Goal: Task Accomplishment & Management: Manage account settings

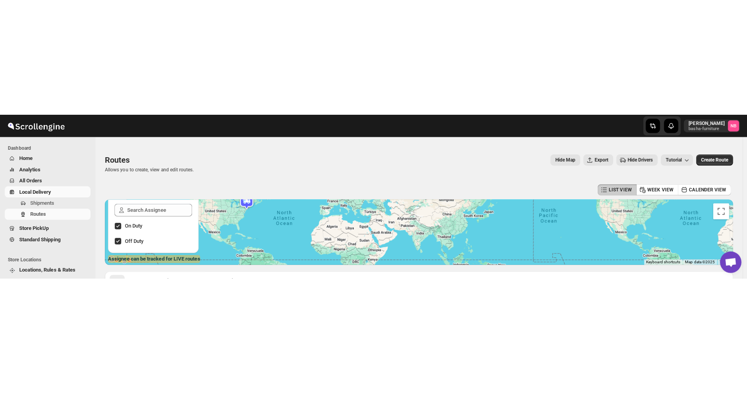
scroll to position [140, 0]
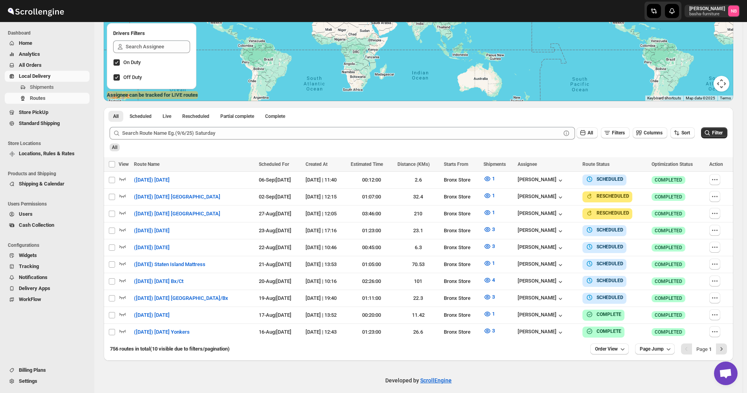
click at [65, 62] on span "All Orders" at bounding box center [53, 65] width 69 height 8
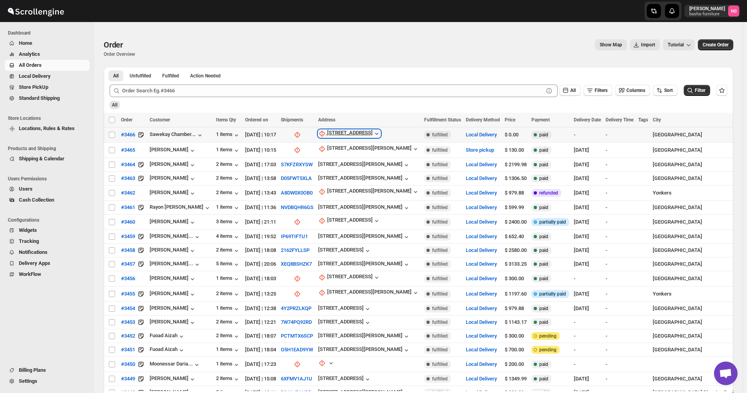
click at [359, 135] on div "[STREET_ADDRESS]" at bounding box center [350, 134] width 46 height 8
click at [349, 162] on span "Update manually" at bounding box center [353, 176] width 37 height 6
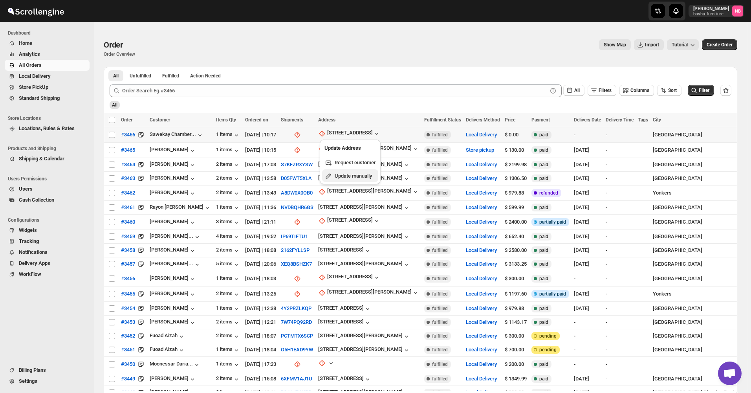
select select "US"
select select "[US_STATE]"
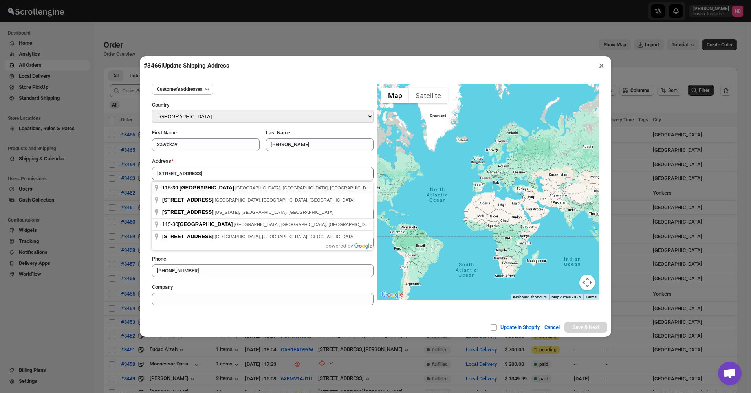
type input "[STREET_ADDRESS]"
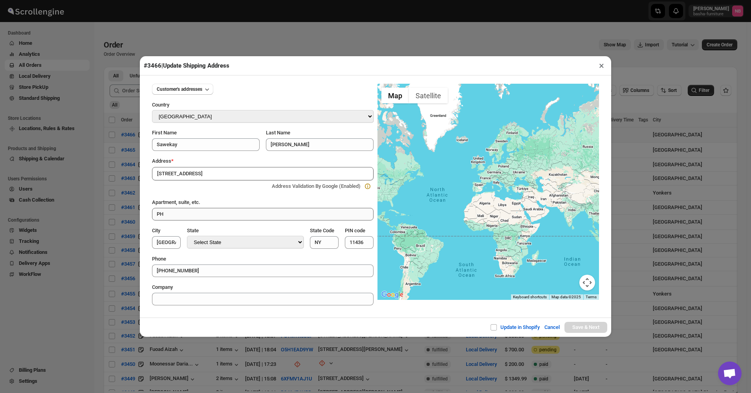
type input "[GEOGRAPHIC_DATA]"
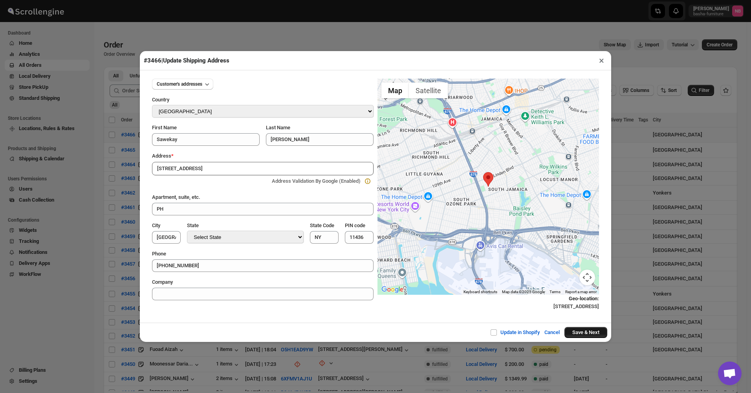
drag, startPoint x: 578, startPoint y: 333, endPoint x: 581, endPoint y: 336, distance: 4.2
click at [580, 162] on button "Save & Next" at bounding box center [586, 332] width 43 height 11
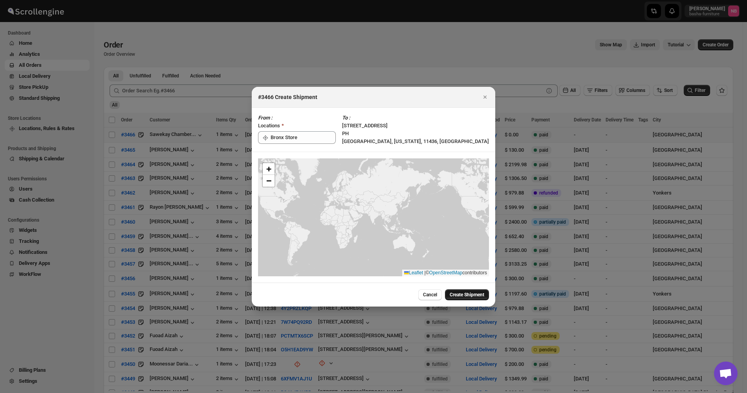
click at [467, 162] on span "Create Shipment" at bounding box center [467, 295] width 35 height 6
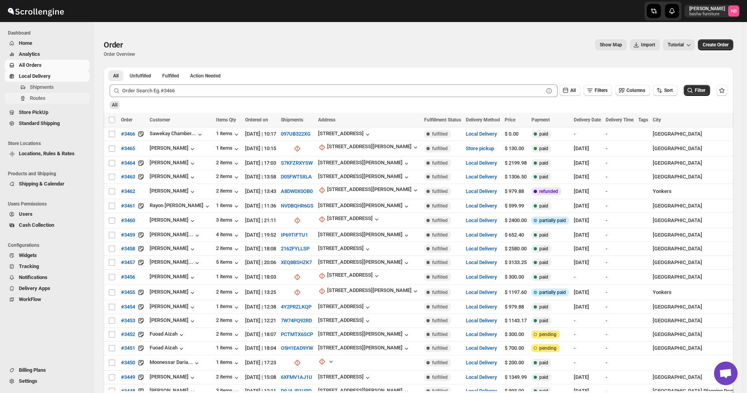
click at [50, 103] on button "Routes" at bounding box center [47, 98] width 85 height 11
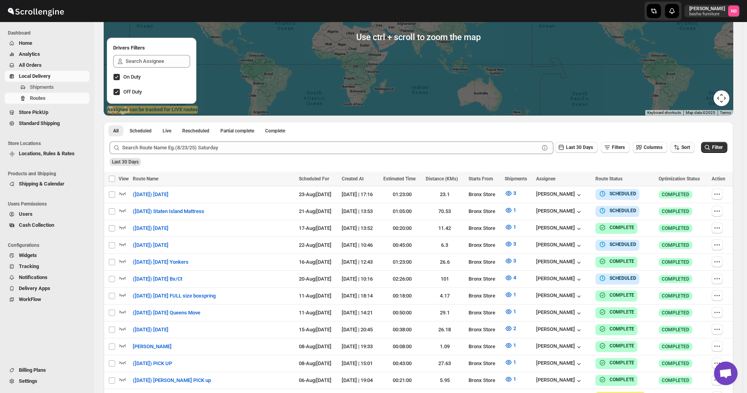
scroll to position [157, 0]
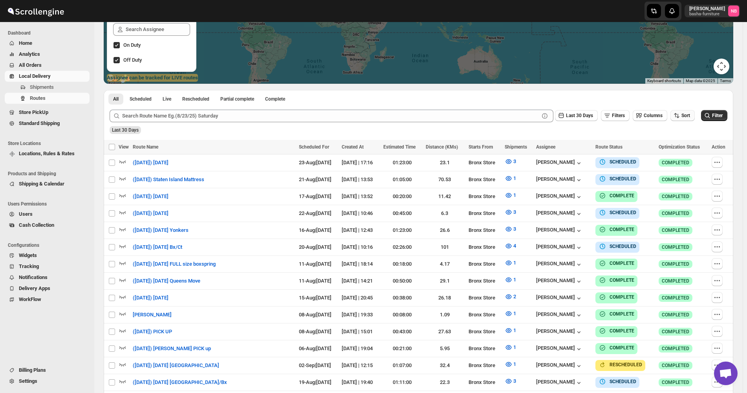
drag, startPoint x: 684, startPoint y: 115, endPoint x: 684, endPoint y: 119, distance: 4.3
click at [681, 116] on icon "button" at bounding box center [677, 116] width 8 height 8
click at [678, 152] on button "Due Date" at bounding box center [685, 158] width 48 height 13
click at [581, 112] on button "Last 30 Days" at bounding box center [576, 115] width 43 height 11
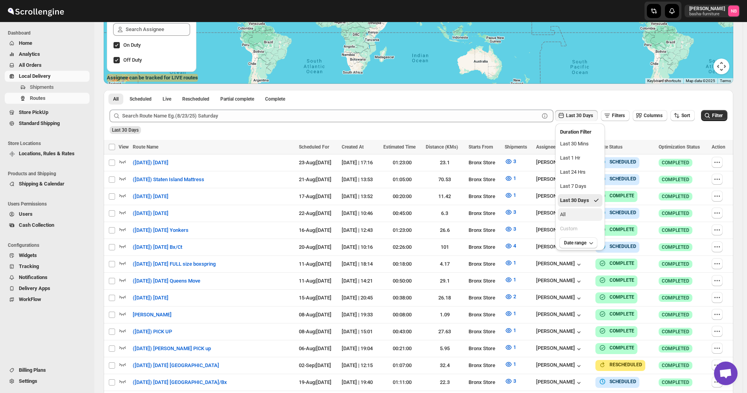
click at [562, 162] on div "All" at bounding box center [563, 215] width 6 height 8
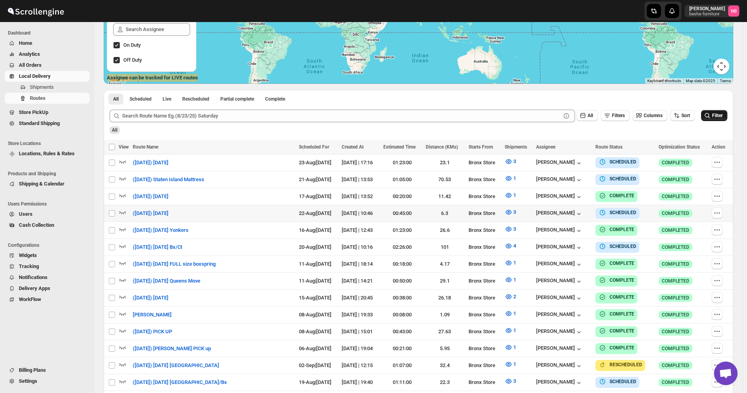
click at [723, 114] on span "Filter" at bounding box center [718, 116] width 11 height 6
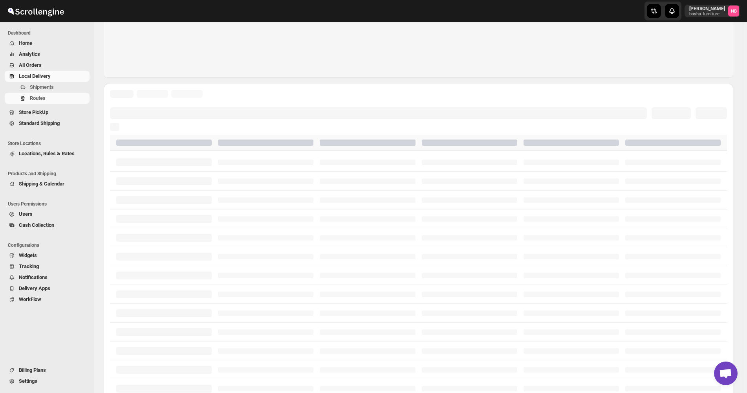
scroll to position [143, 0]
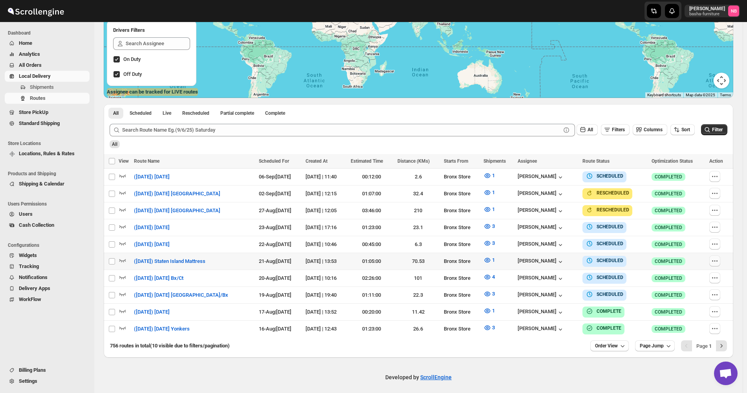
click at [719, 162] on icon "button" at bounding box center [715, 261] width 8 height 8
checkbox input "true"
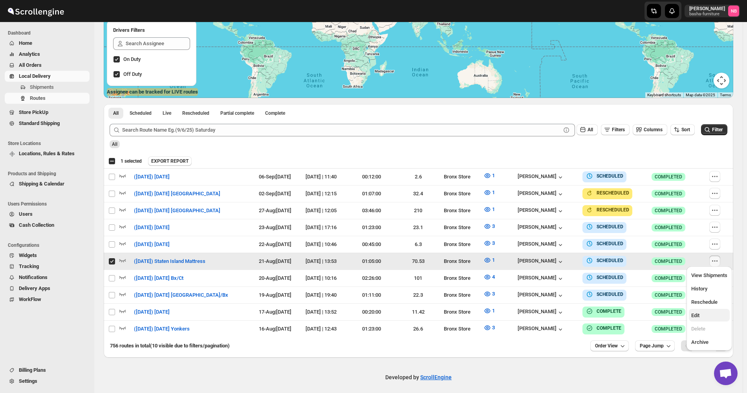
click at [703, 162] on span "Edit" at bounding box center [710, 316] width 36 height 8
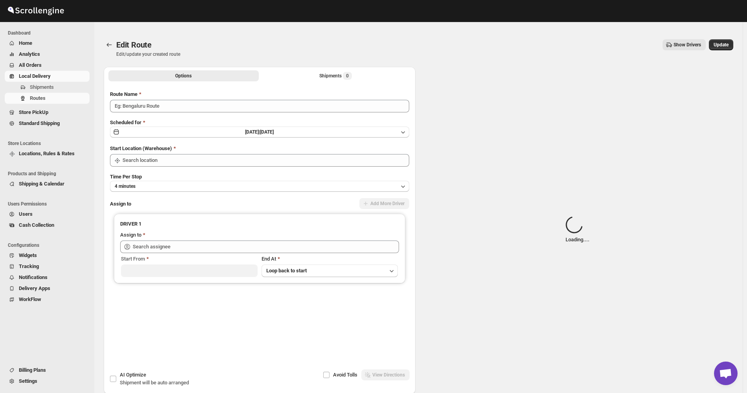
type input "([DATE]) Staten Island Mattress"
type input "Bronx Store"
type input "[PERSON_NAME] ([EMAIL_ADDRESS][DOMAIN_NAME])"
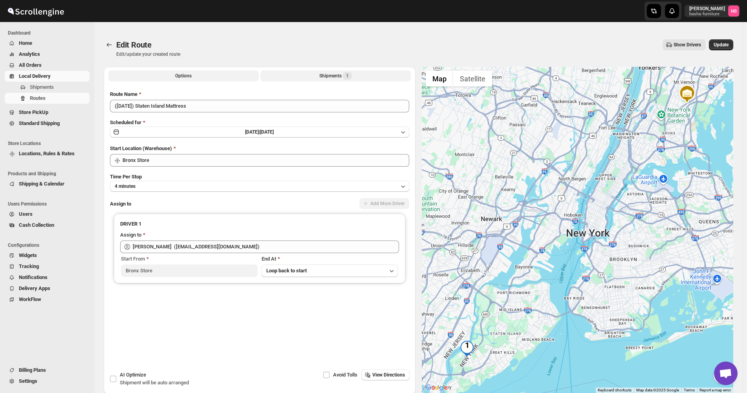
click at [297, 73] on button "Shipments 1" at bounding box center [336, 75] width 151 height 11
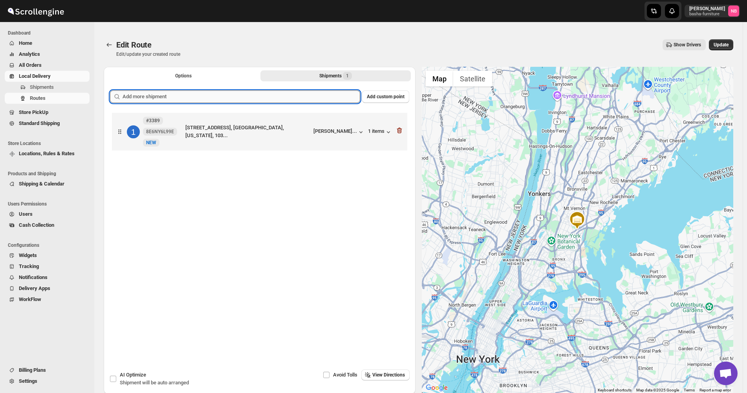
click at [282, 95] on input "text" at bounding box center [242, 96] width 238 height 13
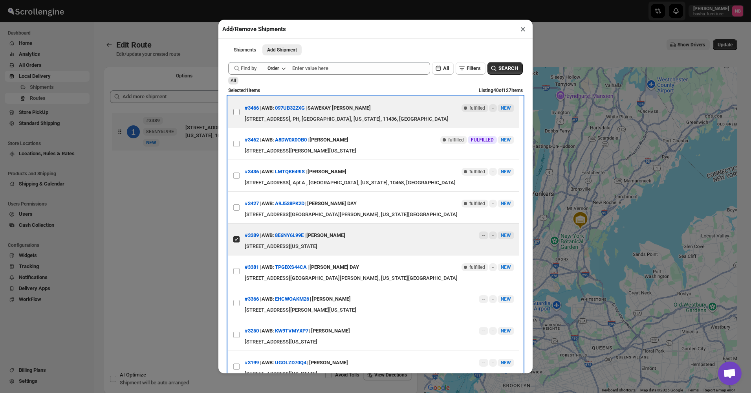
click at [234, 110] on label "View details for 68a3366cfc41024ff29caedf" at bounding box center [236, 111] width 17 height 31
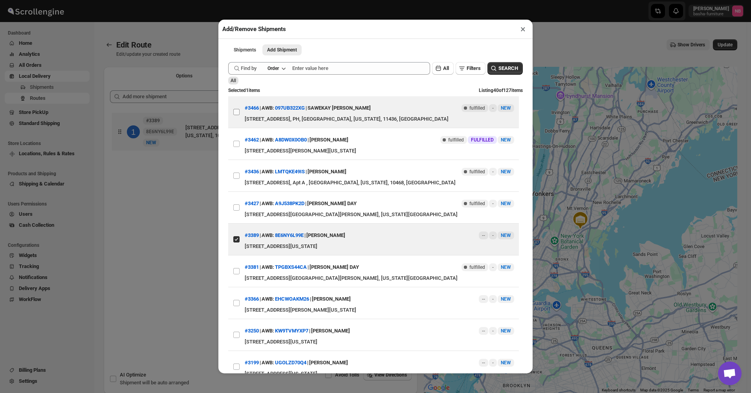
click at [234, 110] on input "View details for 68a3366cfc41024ff29caedf" at bounding box center [236, 112] width 6 height 6
checkbox input "true"
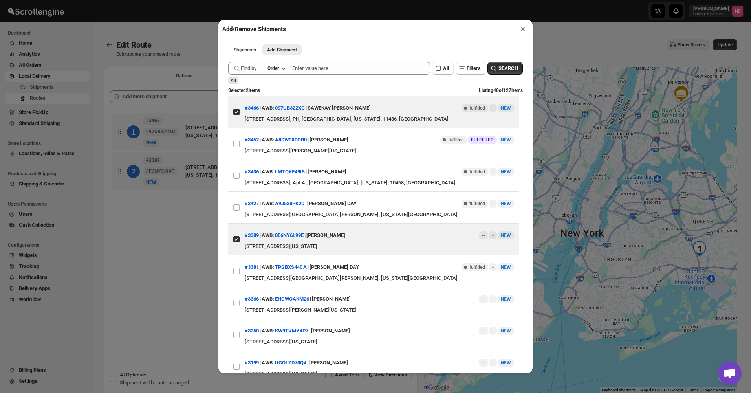
click at [190, 162] on div "Add/Remove Shipments × Shipments Add Shipment More views Shipments Add Shipment…" at bounding box center [375, 196] width 751 height 393
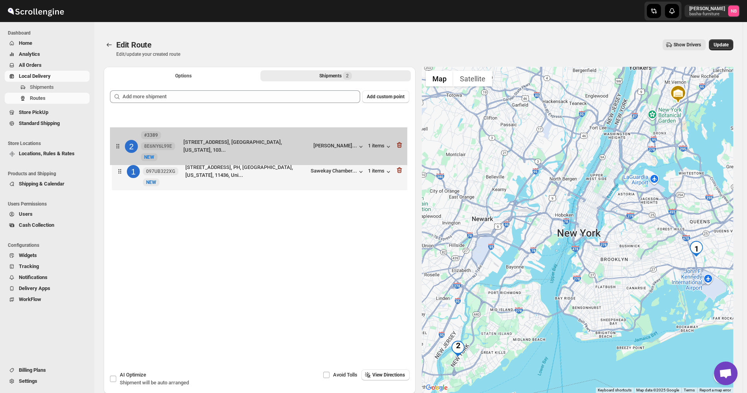
drag, startPoint x: 249, startPoint y: 165, endPoint x: 246, endPoint y: 130, distance: 35.2
click at [246, 130] on div "1 #3466 097UB322XG New NEW [STREET_ADDRESS], PH, [GEOGRAPHIC_DATA], [US_STATE],…" at bounding box center [259, 152] width 299 height 83
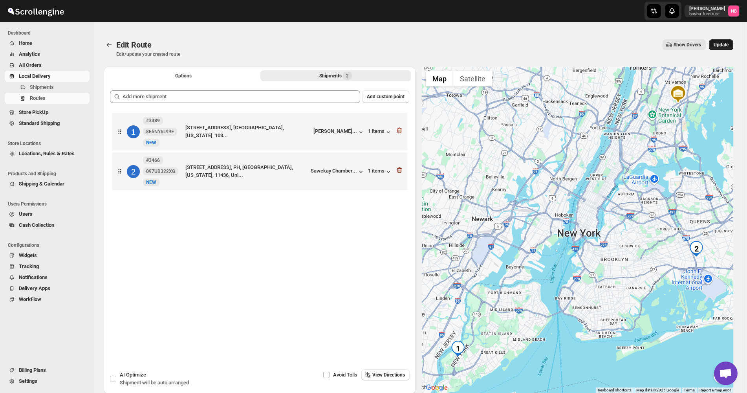
click at [722, 46] on span "Update" at bounding box center [721, 45] width 15 height 6
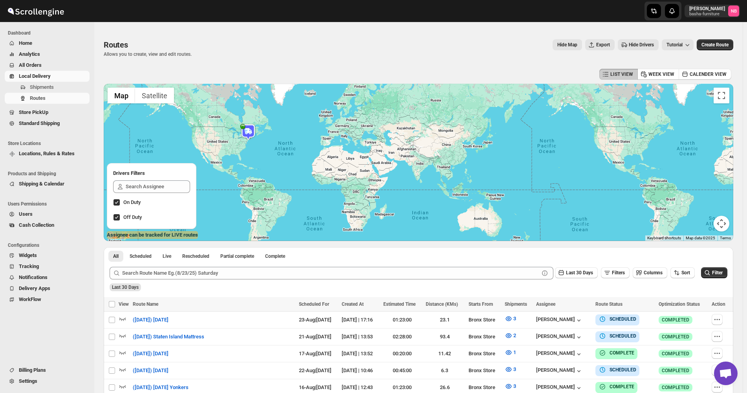
click at [237, 55] on div "Routes Allows you to create, view and edit routes. Hide Map Export Hide Drivers…" at bounding box center [419, 48] width 630 height 18
click at [63, 68] on span "All Orders" at bounding box center [53, 65] width 69 height 8
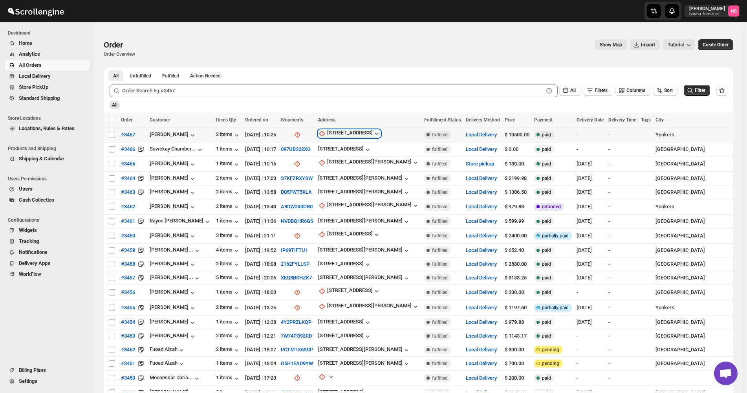
click at [343, 133] on div "[STREET_ADDRESS]" at bounding box center [350, 134] width 46 height 8
click at [342, 162] on span "Update manually" at bounding box center [349, 176] width 37 height 6
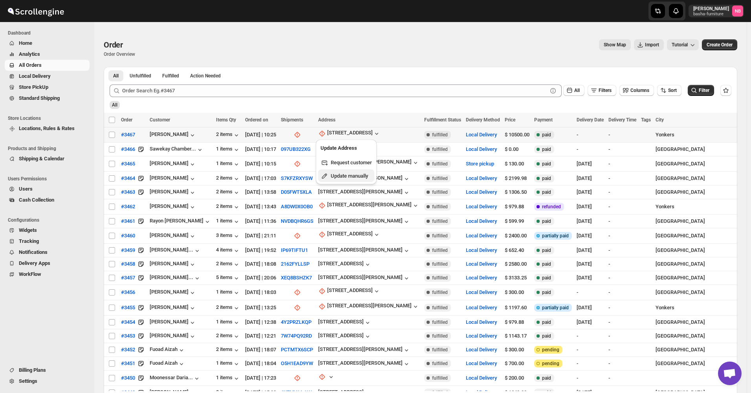
select select "US"
select select "[US_STATE]"
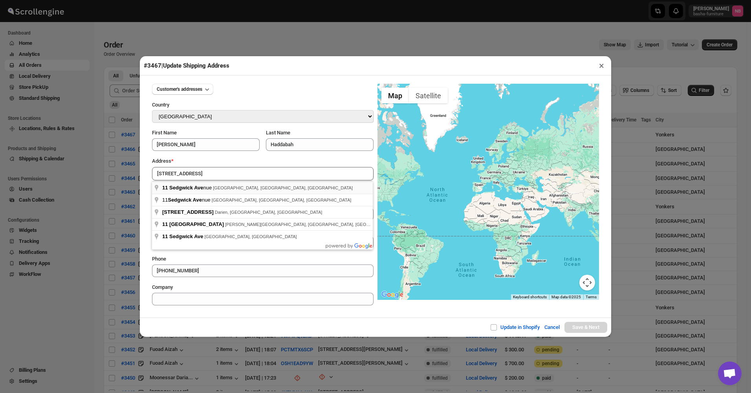
type input "[STREET_ADDRESS]"
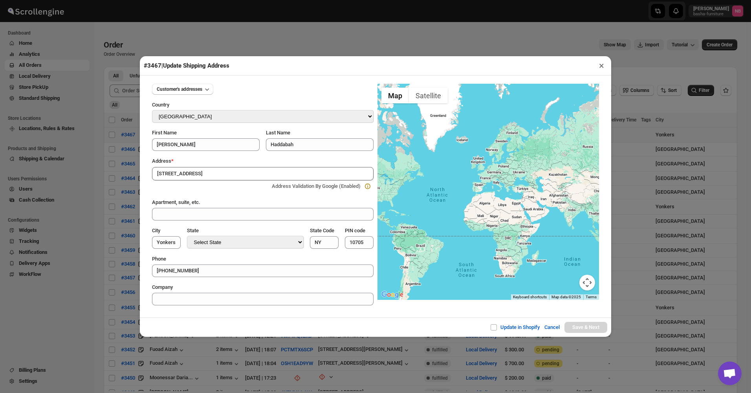
type input "[GEOGRAPHIC_DATA]"
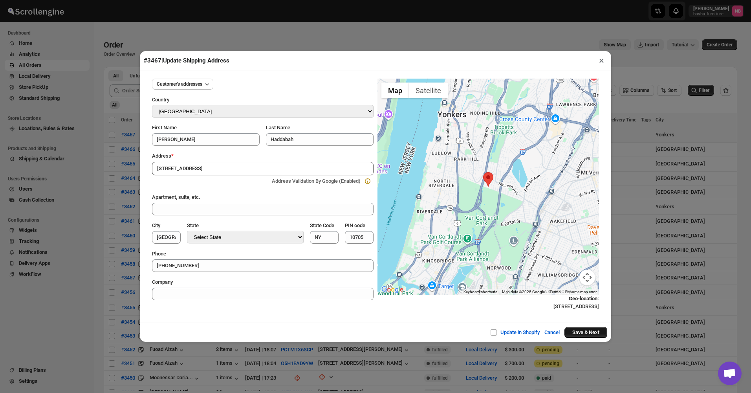
click at [579, 162] on button "Save & Next" at bounding box center [586, 332] width 43 height 11
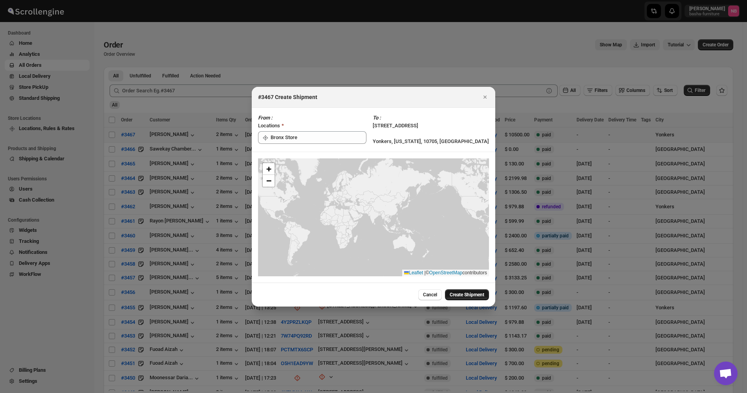
click at [464, 162] on span "Create Shipment" at bounding box center [467, 295] width 35 height 6
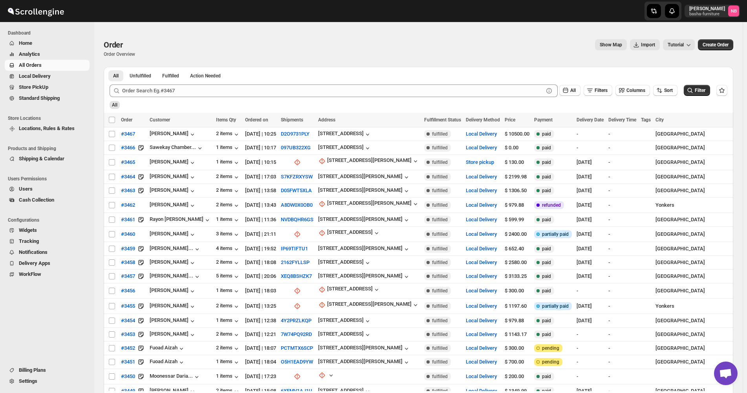
click at [719, 45] on span "Create Order" at bounding box center [716, 45] width 26 height 6
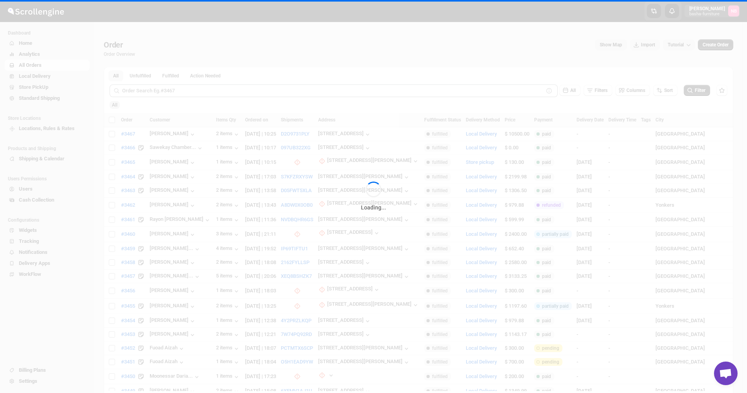
click at [719, 45] on div "Loading..." at bounding box center [373, 196] width 747 height 393
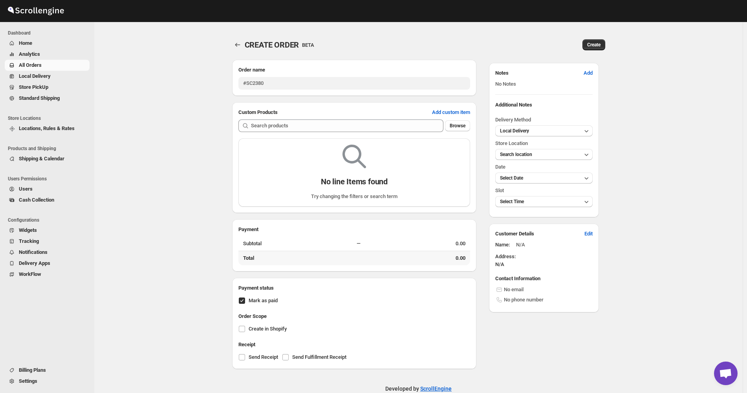
click at [121, 29] on main "CREATE ORDER. This page is ready CREATE ORDER BETA Create Order name #SC2380 Cu…" at bounding box center [372, 208] width 744 height 400
click at [29, 55] on span "Analytics" at bounding box center [29, 54] width 21 height 6
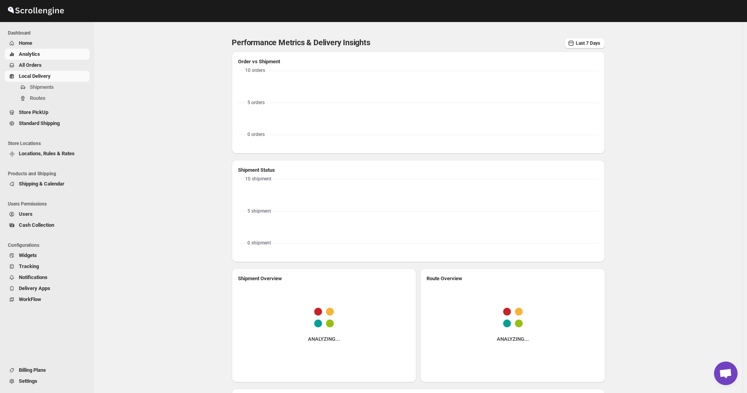
click at [39, 105] on div "Shipments Routes" at bounding box center [45, 94] width 90 height 25
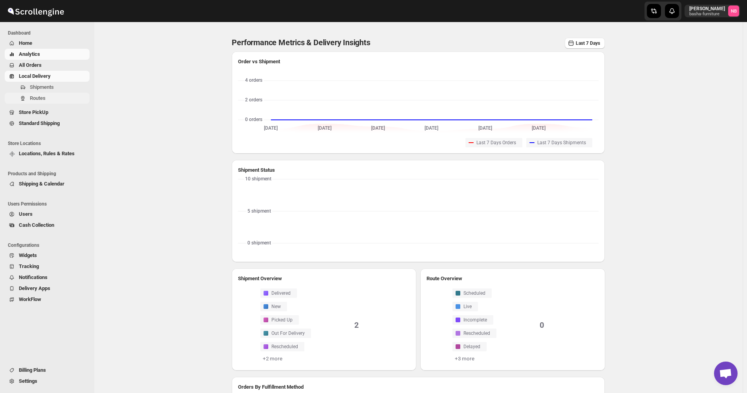
click at [40, 103] on button "Routes" at bounding box center [47, 98] width 85 height 11
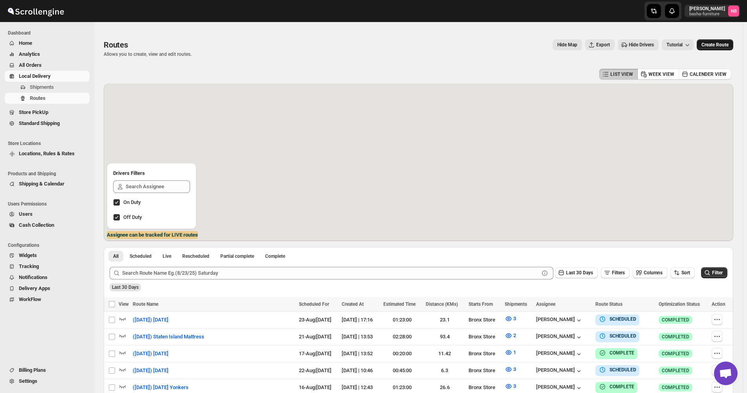
click at [723, 49] on button "Create Route" at bounding box center [715, 44] width 37 height 11
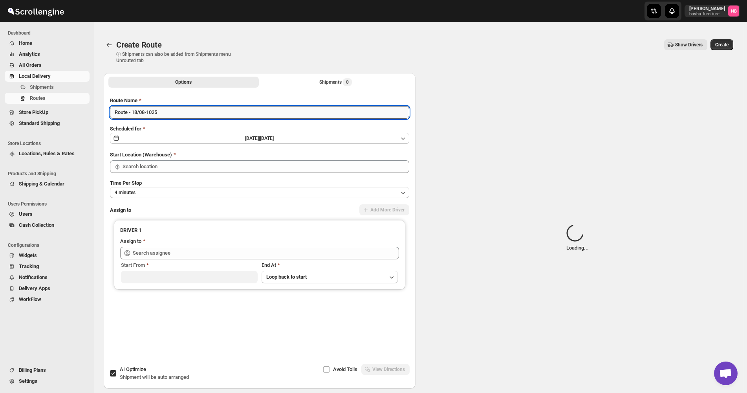
type input "Not Available"
click at [272, 114] on input "Route - 18/08-1025" at bounding box center [259, 112] width 299 height 13
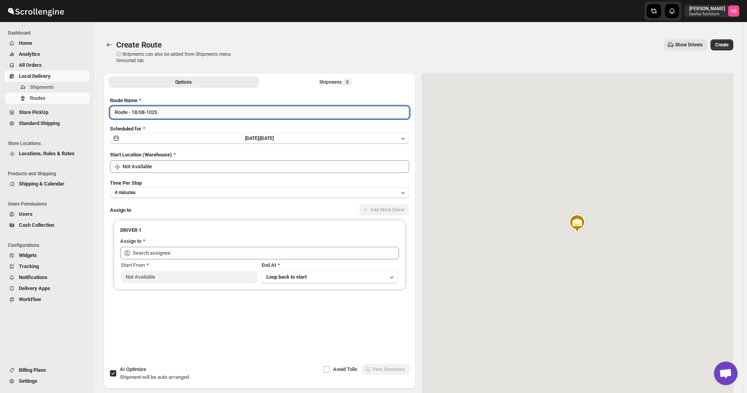
click at [272, 114] on input "Route - 18/08-1025" at bounding box center [259, 112] width 299 height 13
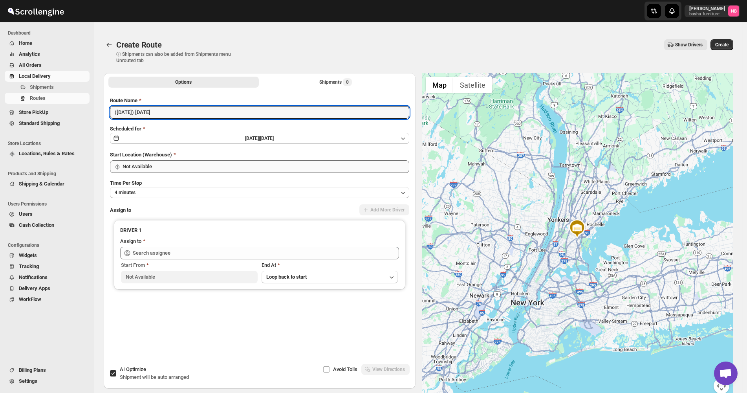
type input "([DATE]) [DATE]"
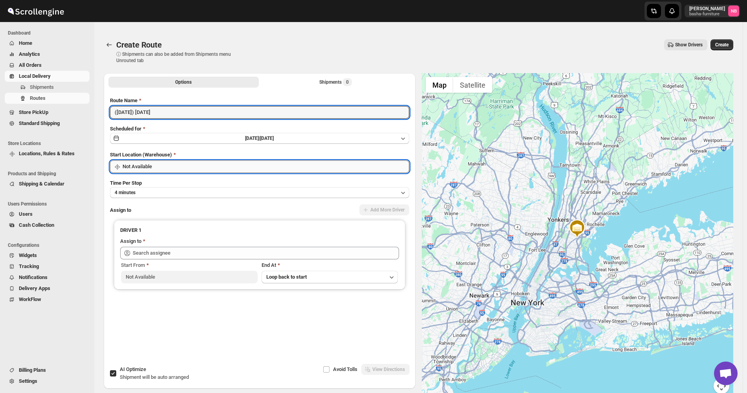
click at [232, 162] on input "Not Available" at bounding box center [266, 166] width 287 height 13
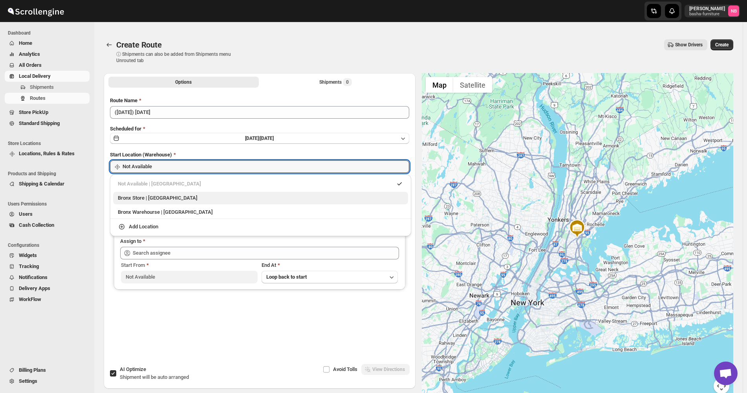
click at [204, 162] on div "Bronx Store | [GEOGRAPHIC_DATA]" at bounding box center [261, 198] width 286 height 8
type input "Bronx Store"
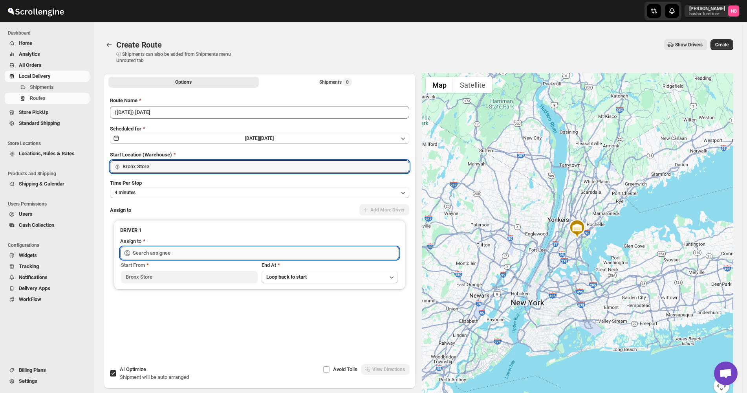
click at [195, 162] on input "text" at bounding box center [266, 253] width 266 height 13
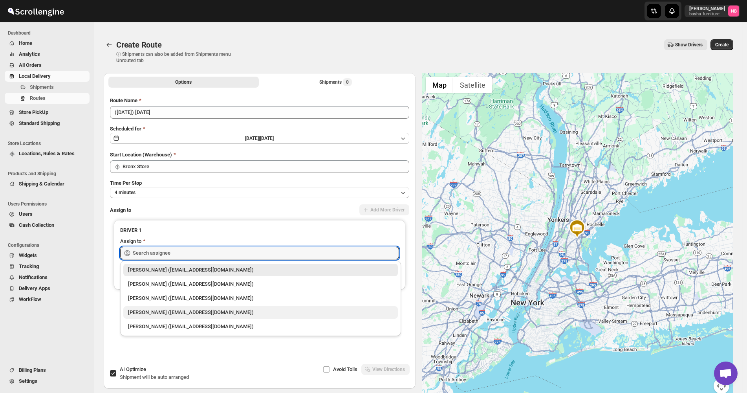
click at [182, 162] on div "[PERSON_NAME] ([EMAIL_ADDRESS][DOMAIN_NAME])" at bounding box center [260, 313] width 265 height 8
type input "[PERSON_NAME] ([EMAIL_ADDRESS][DOMAIN_NAME])"
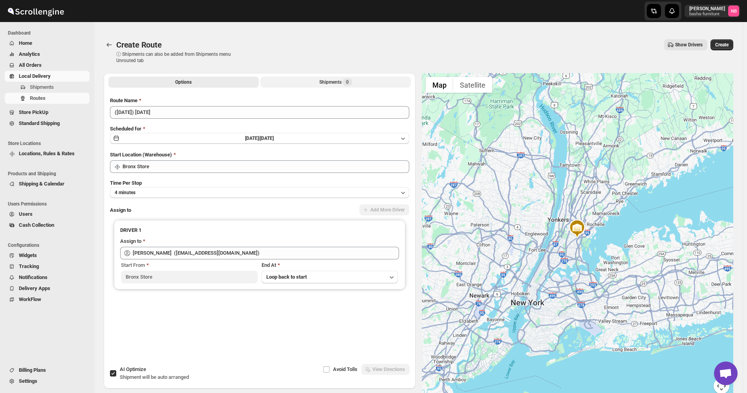
click at [348, 85] on div "Options Shipments 0 More views Options Shipments 0 More views" at bounding box center [260, 81] width 312 height 17
click at [347, 82] on span "0" at bounding box center [347, 82] width 9 height 8
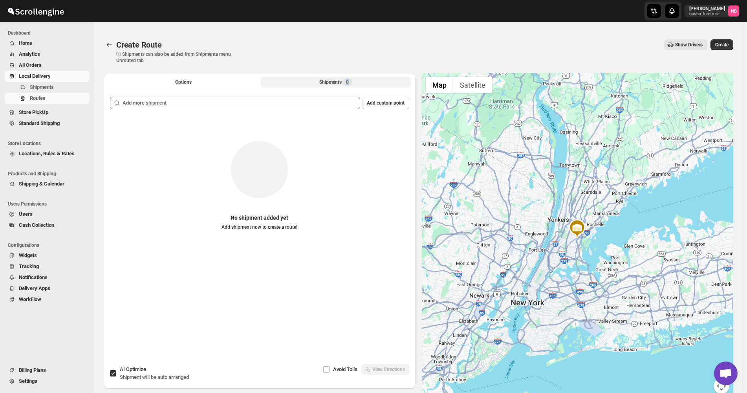
drag, startPoint x: 307, startPoint y: 85, endPoint x: 298, endPoint y: 122, distance: 38.2
click at [304, 103] on div "Options Shipments 0 More views Options Shipments 0 More views Add custom point …" at bounding box center [260, 210] width 312 height 275
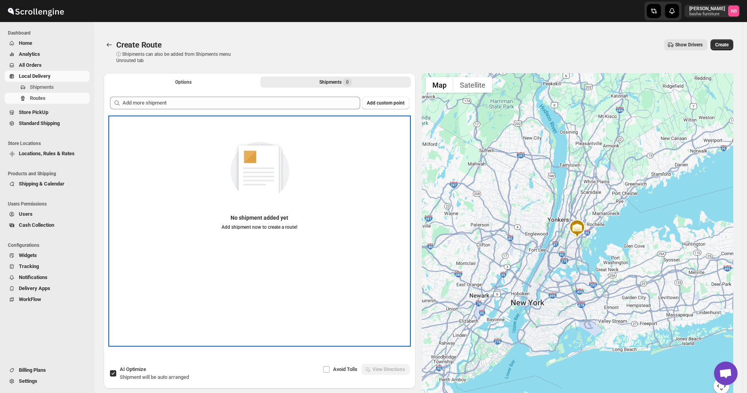
click at [298, 122] on div "No shipment added yet Add shipment now to create a route!" at bounding box center [259, 189] width 299 height 145
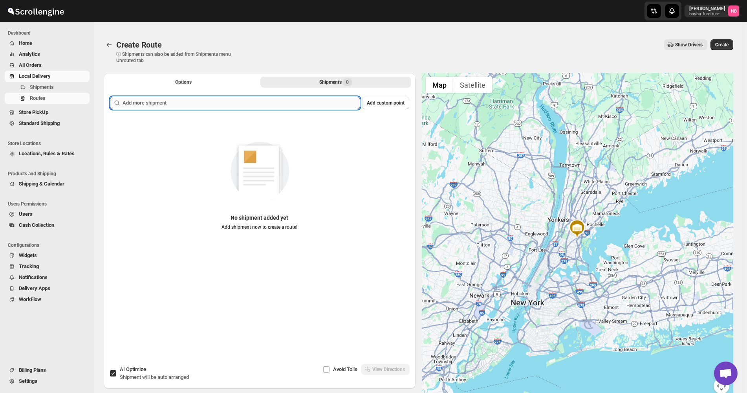
click at [296, 107] on input "text" at bounding box center [242, 103] width 238 height 13
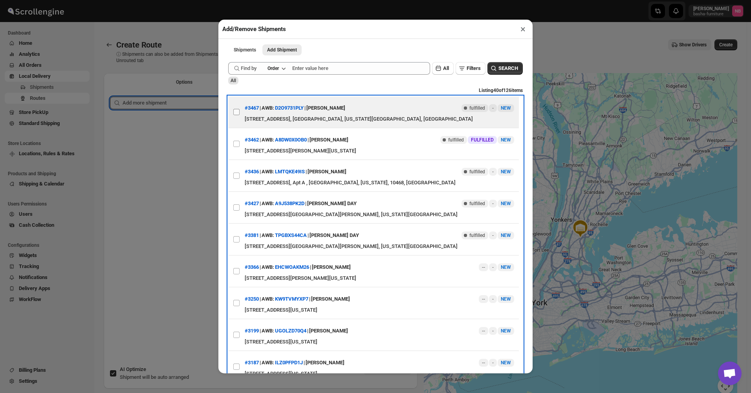
click at [242, 110] on label "View details for 68a337d6fc41024ff29caf08" at bounding box center [236, 111] width 17 height 31
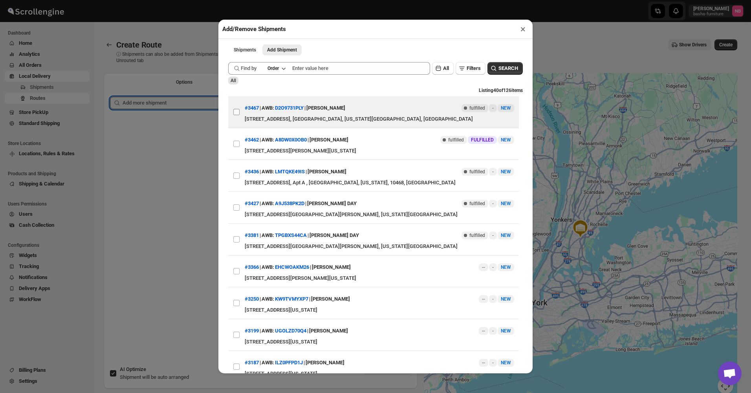
click at [240, 110] on input "View details for 68a337d6fc41024ff29caf08" at bounding box center [236, 112] width 6 height 6
checkbox input "true"
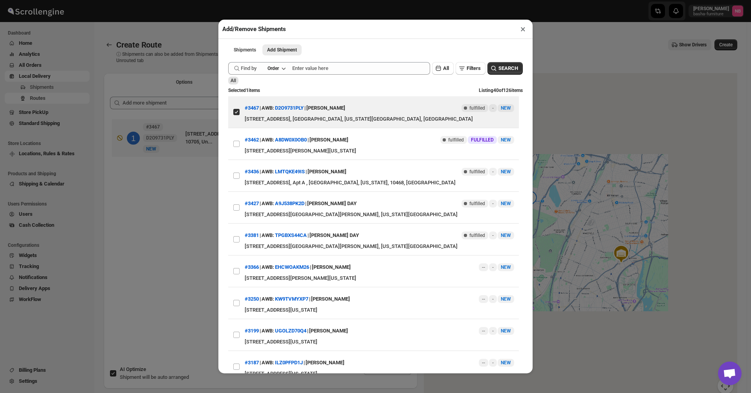
drag, startPoint x: 200, startPoint y: 196, endPoint x: 312, endPoint y: 198, distance: 112.0
click at [201, 162] on div "Add/Remove Shipments × Shipments Add Shipment More views Shipments Add Shipment…" at bounding box center [375, 196] width 751 height 393
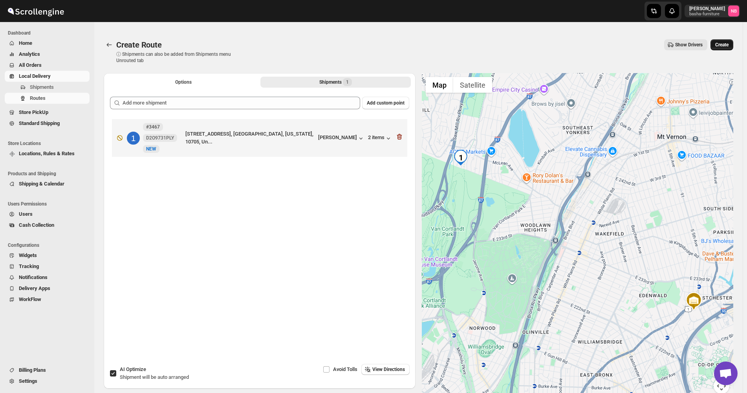
click at [725, 47] on span "Create" at bounding box center [722, 45] width 13 height 6
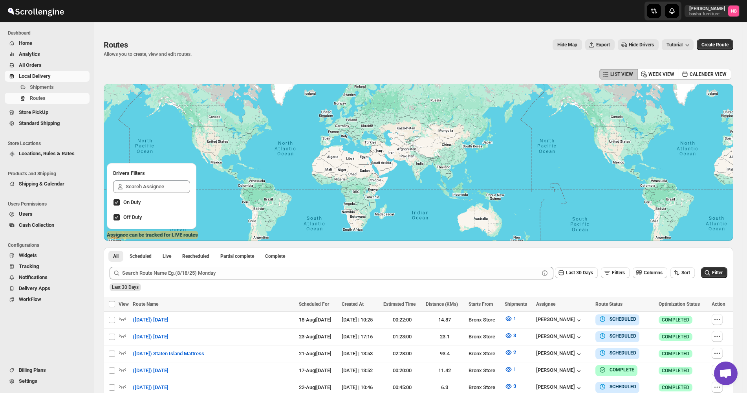
scroll to position [157, 0]
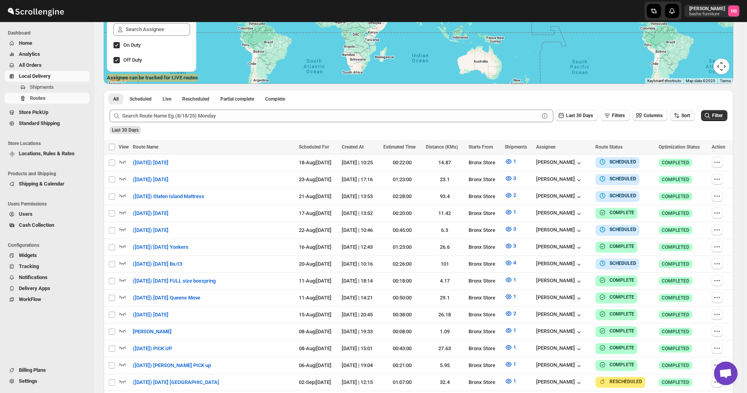
click at [691, 118] on span "Sort" at bounding box center [686, 116] width 9 height 6
click at [702, 105] on div "Last 30 Days Filters Columns Sort Filter" at bounding box center [415, 112] width 624 height 19
click at [723, 116] on span "Filter" at bounding box center [718, 116] width 11 height 6
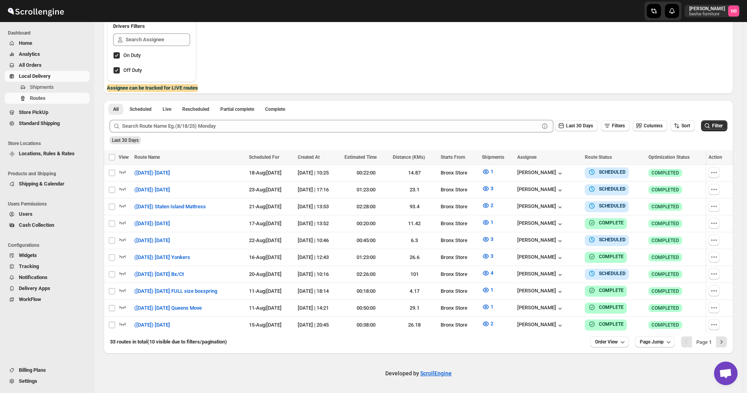
scroll to position [143, 0]
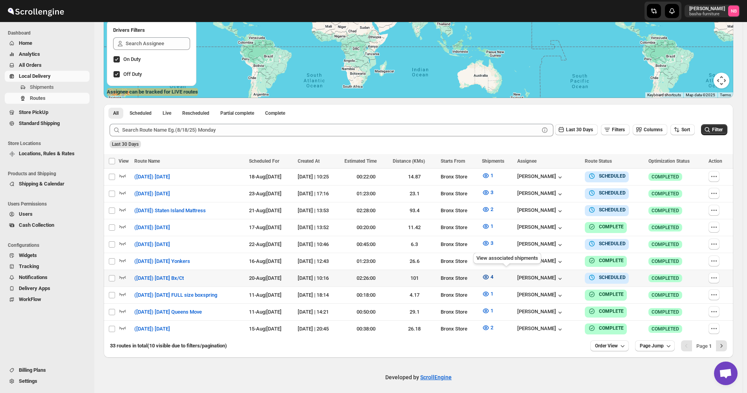
click at [498, 162] on button "4" at bounding box center [487, 277] width 21 height 13
